Goal: Task Accomplishment & Management: Manage account settings

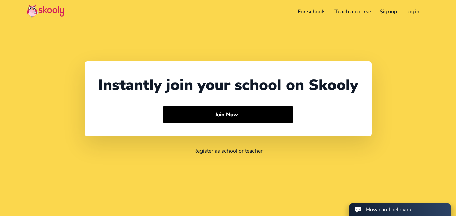
select select "971"
select select "[GEOGRAPHIC_DATA]"
select select "[GEOGRAPHIC_DATA]/[GEOGRAPHIC_DATA]"
click at [404, 11] on link "Login" at bounding box center [403, 11] width 23 height 11
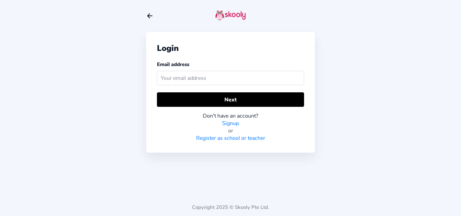
click at [256, 82] on input "text" at bounding box center [230, 78] width 147 height 15
type input "[EMAIL_ADDRESS][DOMAIN_NAME]"
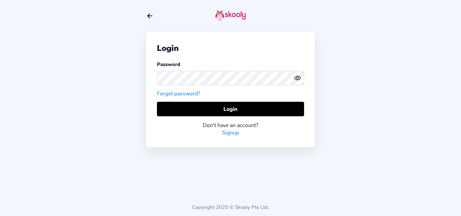
click at [296, 78] on circle "eye outline" at bounding box center [297, 78] width 2 height 2
click at [296, 78] on icon "eye off outline" at bounding box center [297, 78] width 3 height 3
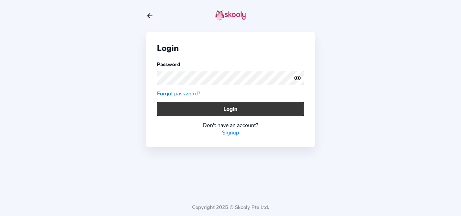
click at [257, 108] on button "Login" at bounding box center [230, 109] width 147 height 15
